Goal: Task Accomplishment & Management: Manage account settings

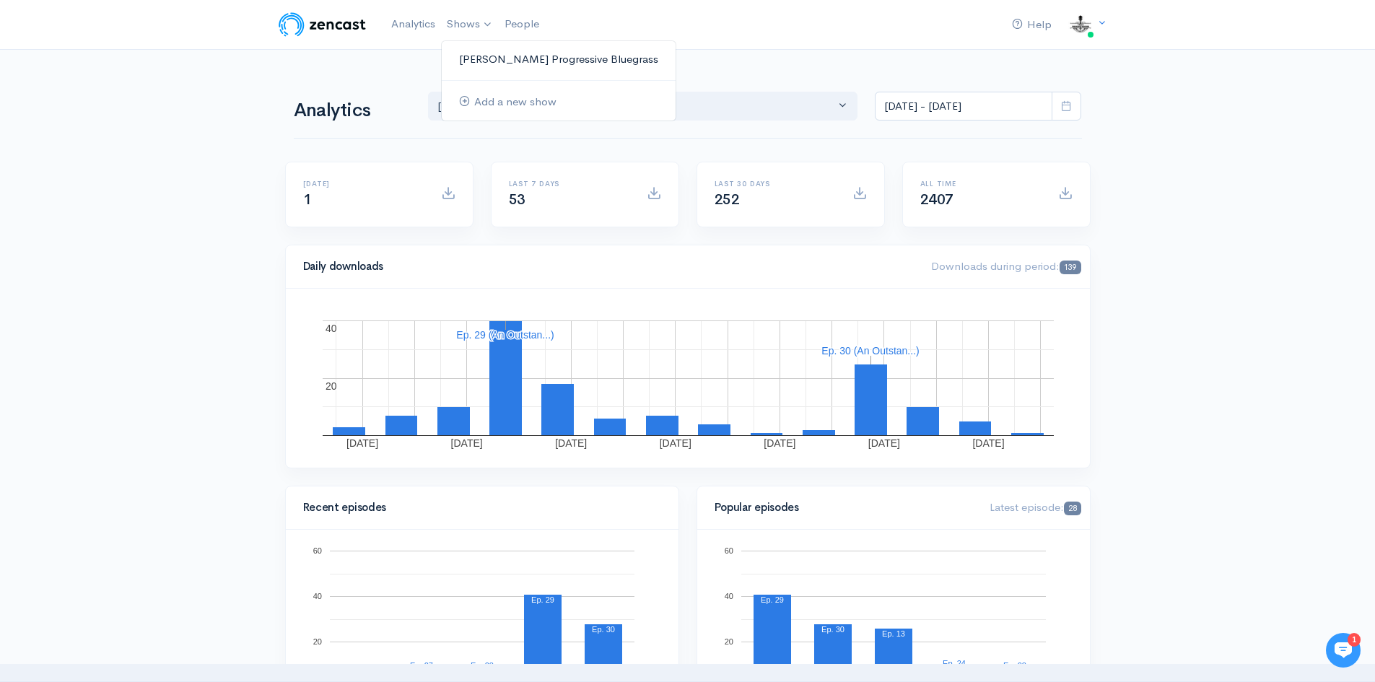
click at [489, 58] on link "[PERSON_NAME] Progressive Bluegrass" at bounding box center [559, 59] width 234 height 25
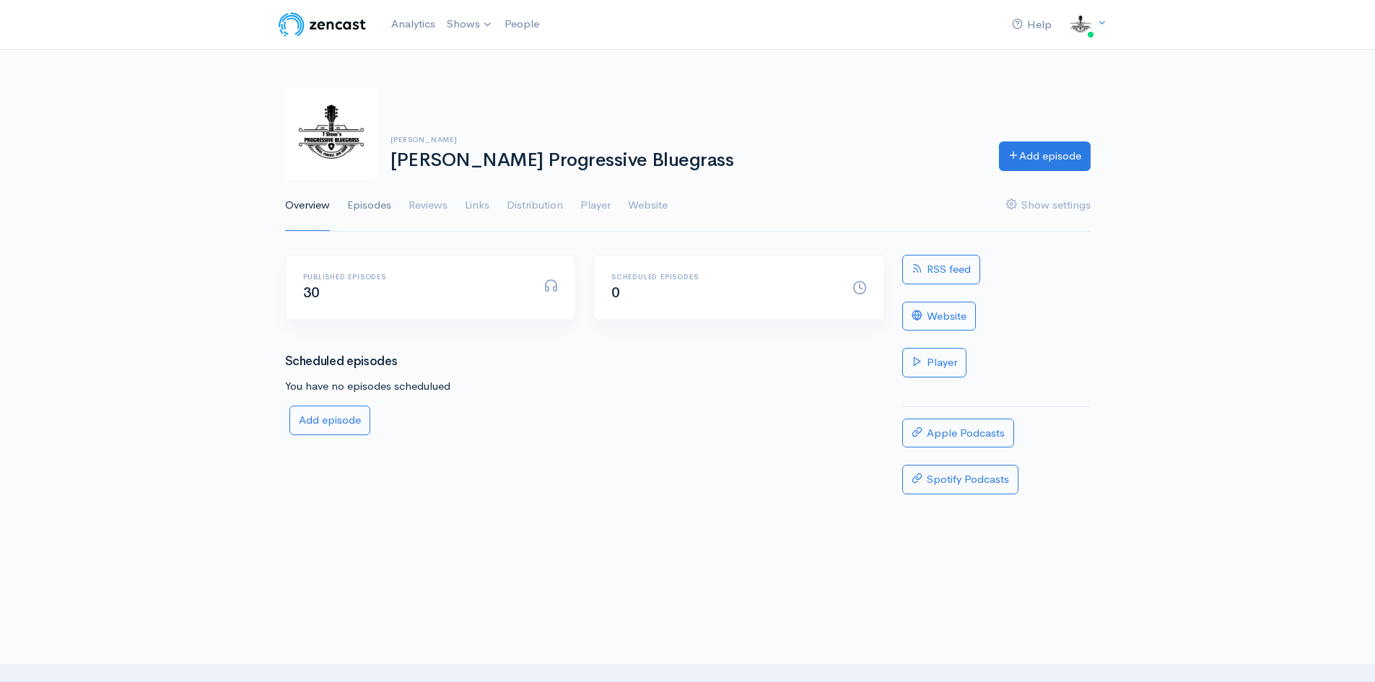
click at [376, 206] on link "Episodes" at bounding box center [369, 206] width 44 height 52
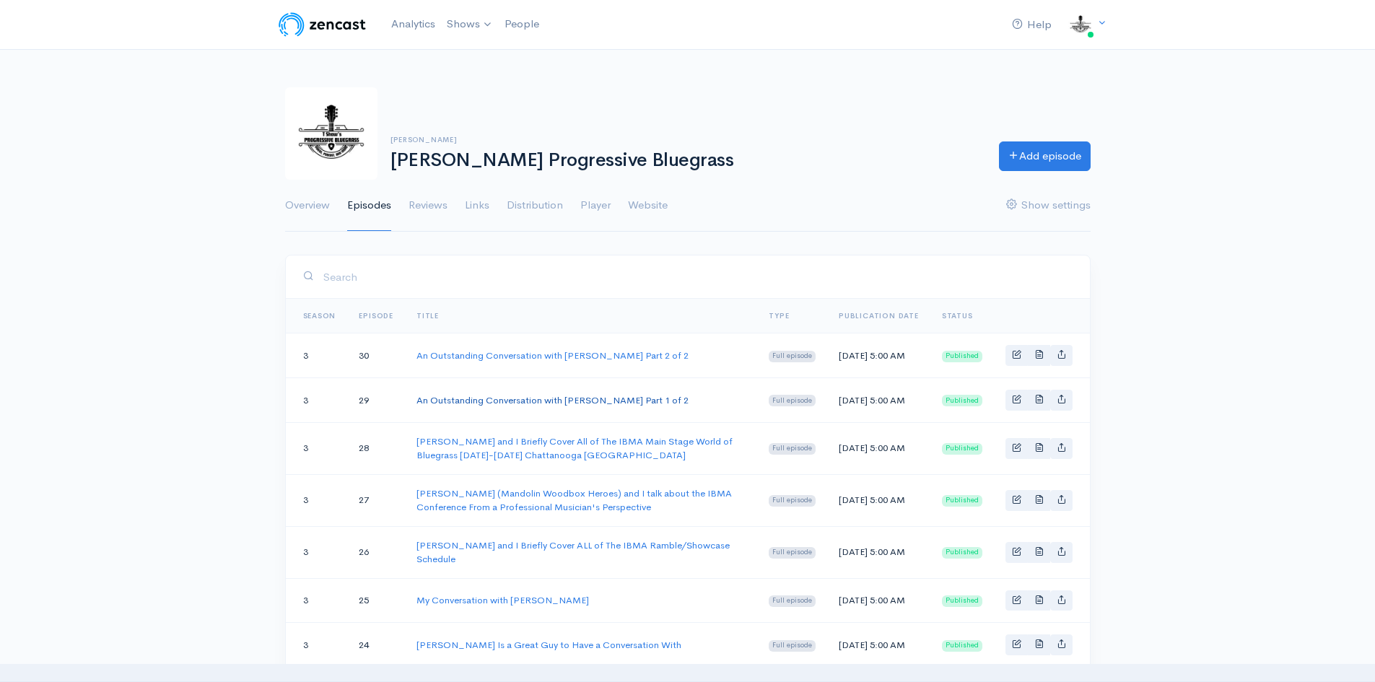
click at [511, 406] on link "An Outstanding Conversation with [PERSON_NAME] Part 1 of 2" at bounding box center [553, 400] width 272 height 12
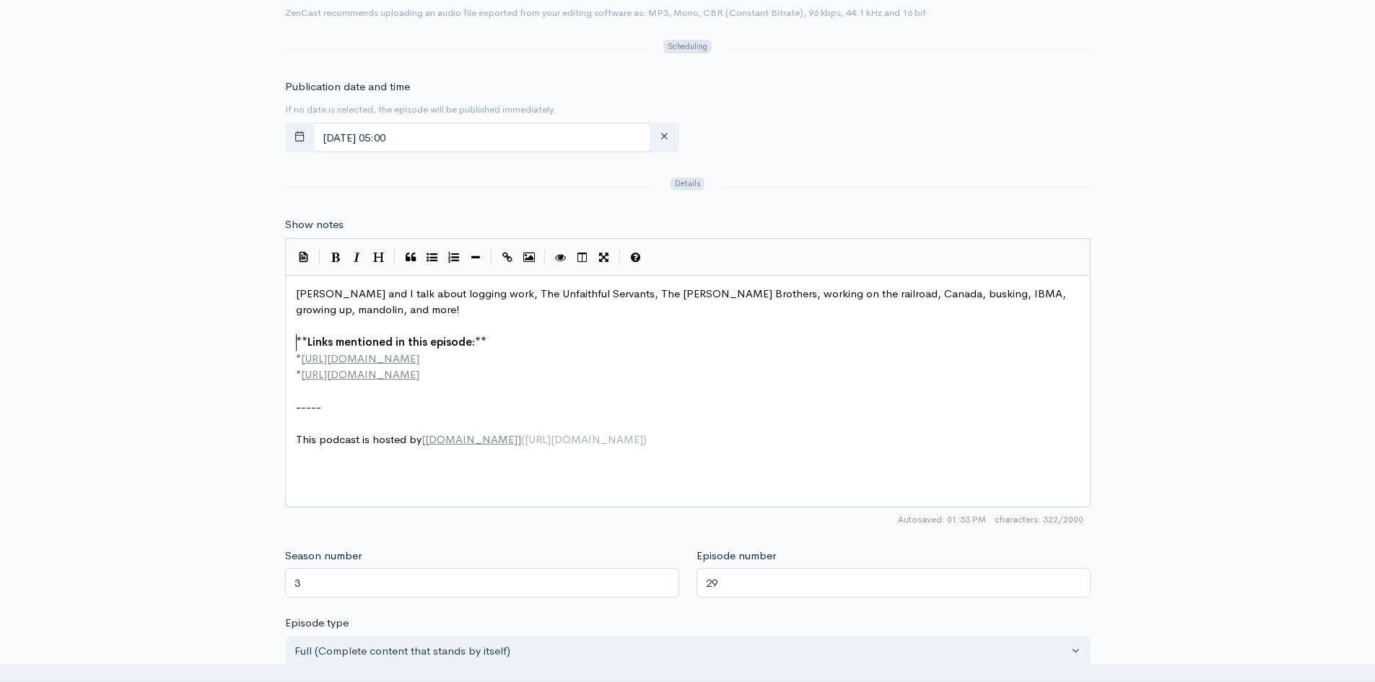
scroll to position [5, 0]
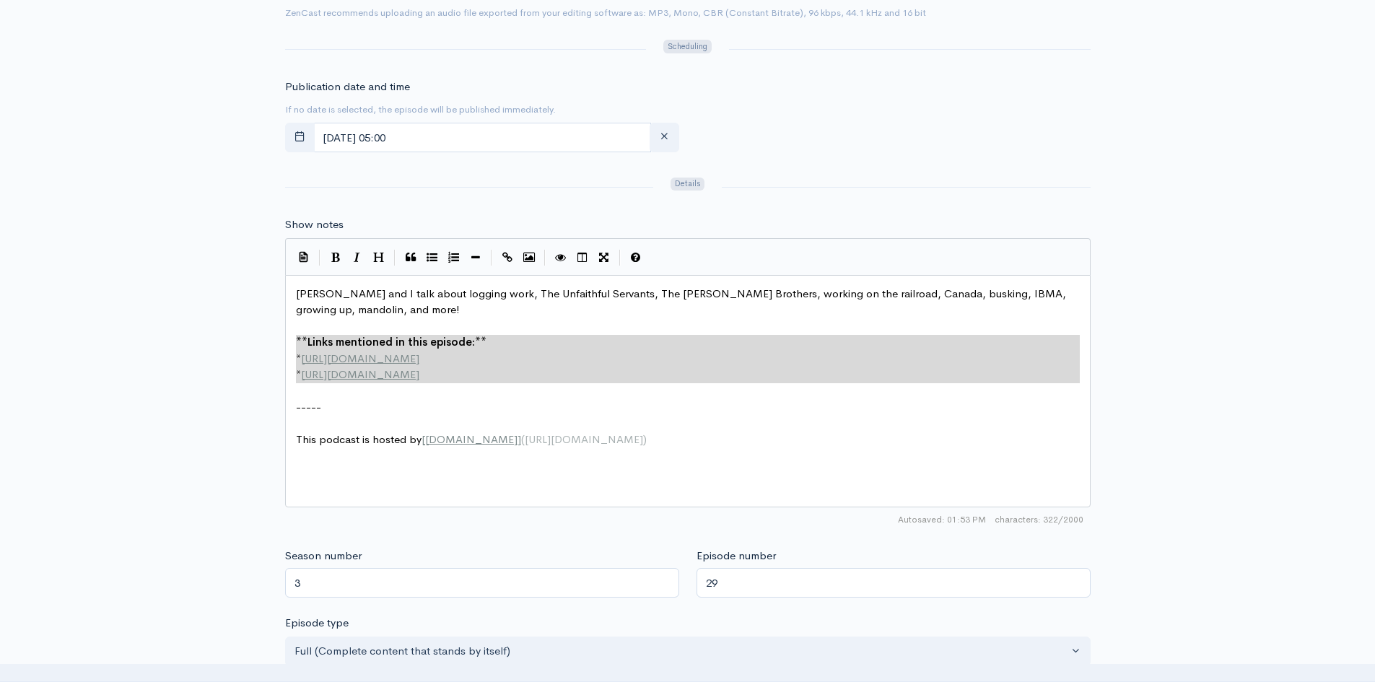
drag, startPoint x: 295, startPoint y: 336, endPoint x: 614, endPoint y: 393, distance: 324.0
type textarea "​**Links mentioned in this episode:** * http://example.com * http://second-exam…"
paste textarea
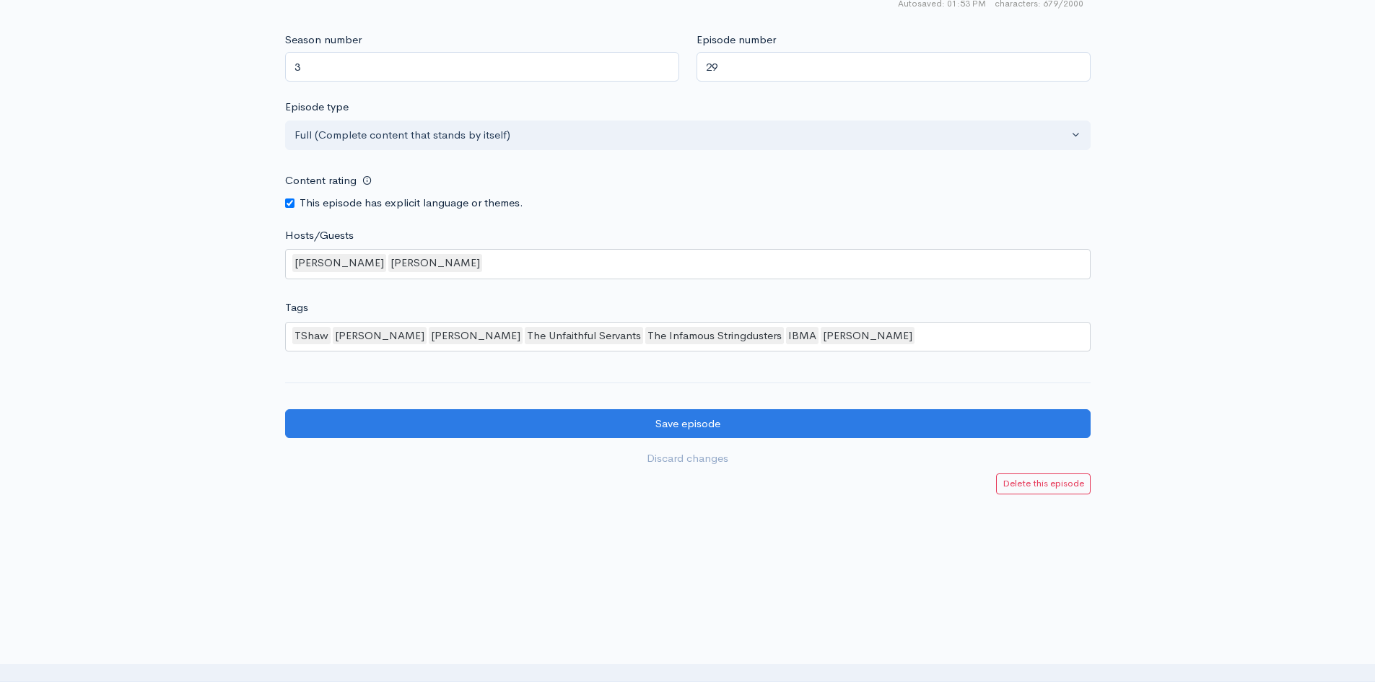
scroll to position [1403, 0]
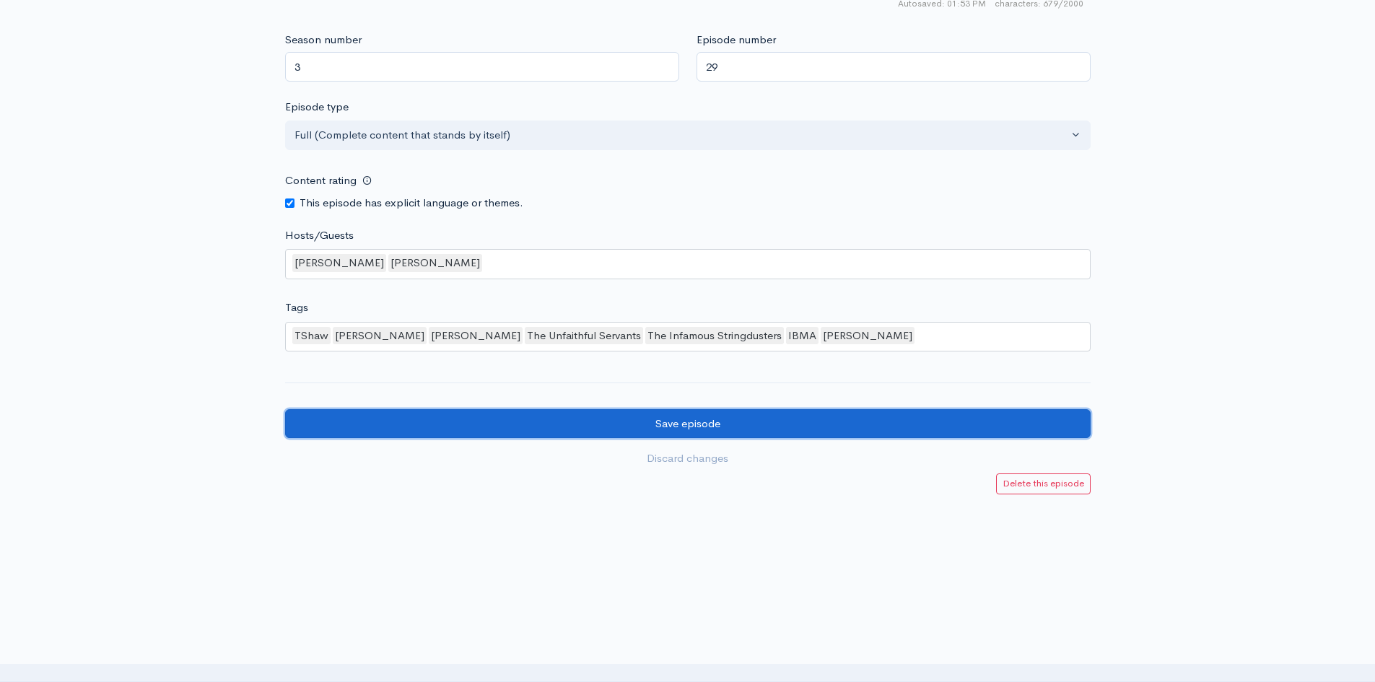
click at [715, 427] on input "Save episode" at bounding box center [688, 424] width 806 height 30
